Goal: Task Accomplishment & Management: Use online tool/utility

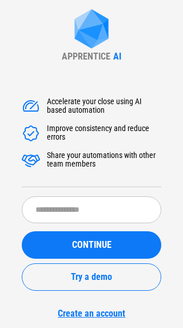
click at [82, 191] on div "Accelerate your close using AI based automation Improve consistency and reduce …" at bounding box center [92, 202] width 140 height 234
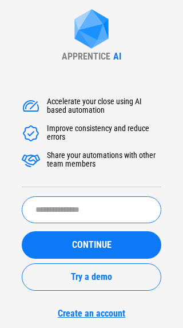
click at [85, 214] on input "text" at bounding box center [92, 209] width 140 height 27
type input "*********"
drag, startPoint x: 98, startPoint y: 252, endPoint x: 98, endPoint y: 259, distance: 7.4
click at [98, 256] on button "CONTINUE" at bounding box center [92, 244] width 140 height 27
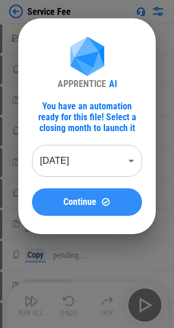
click at [59, 200] on div "Continue" at bounding box center [87, 202] width 83 height 10
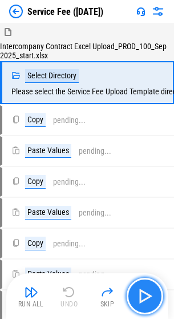
click at [141, 295] on img "button" at bounding box center [145, 296] width 18 height 18
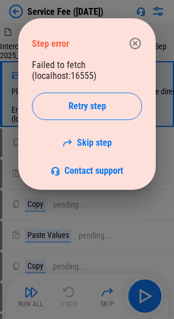
click at [127, 35] on button "button" at bounding box center [135, 43] width 23 height 23
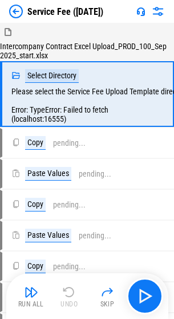
click at [17, 10] on img at bounding box center [16, 12] width 14 height 14
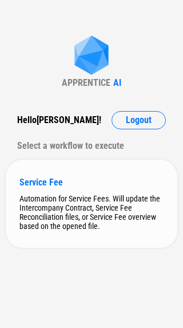
click at [77, 200] on div "Automation for Service Fees. Will update the Intercompany Contract, Service Fee…" at bounding box center [91, 212] width 144 height 37
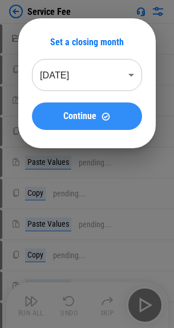
click at [71, 122] on button "Continue" at bounding box center [87, 115] width 110 height 27
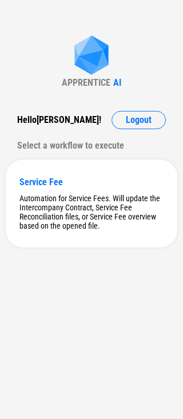
click at [130, 129] on div "Hello [PERSON_NAME] ! Logout Select a workflow to execute" at bounding box center [92, 133] width 172 height 44
click at [134, 118] on span "Logout" at bounding box center [139, 120] width 26 height 9
